Goal: Browse casually: Explore the website without a specific task or goal

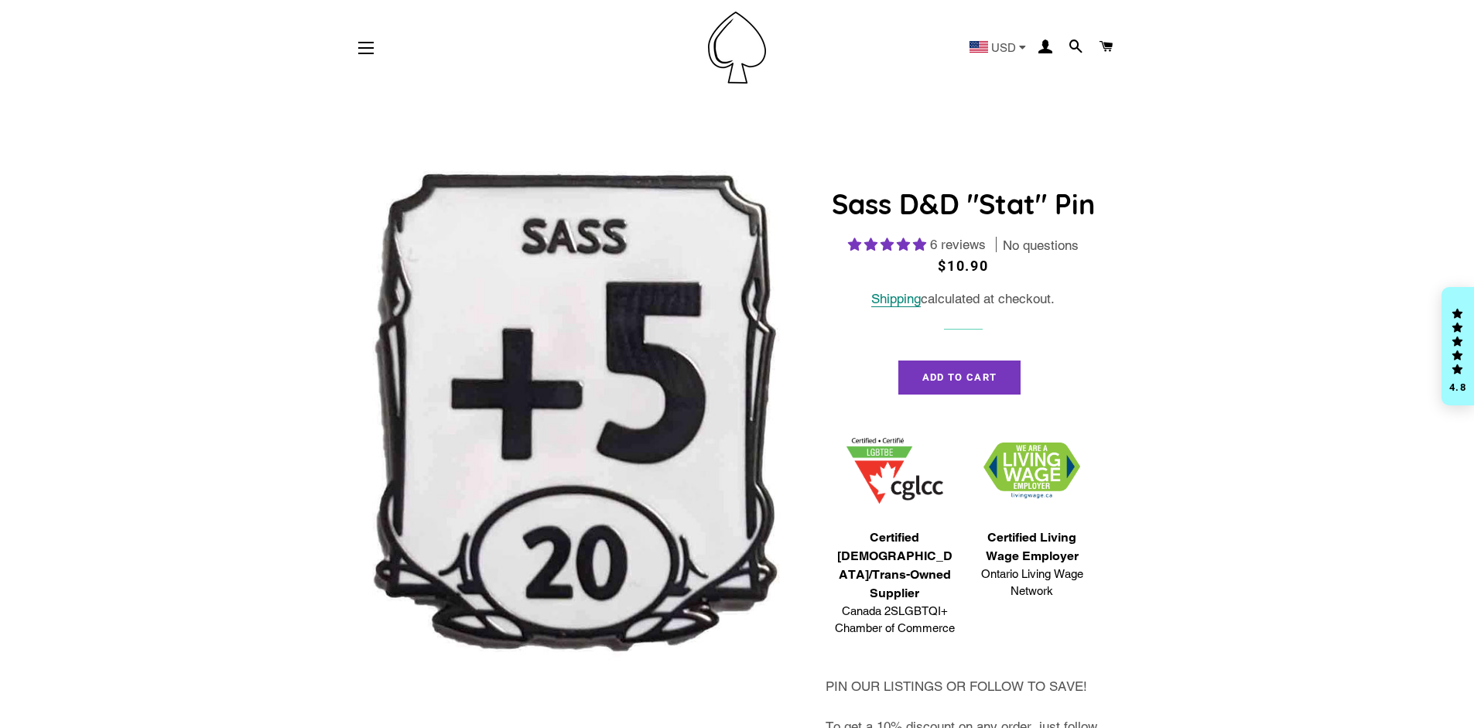
select select "**********"
